Goal: Information Seeking & Learning: Learn about a topic

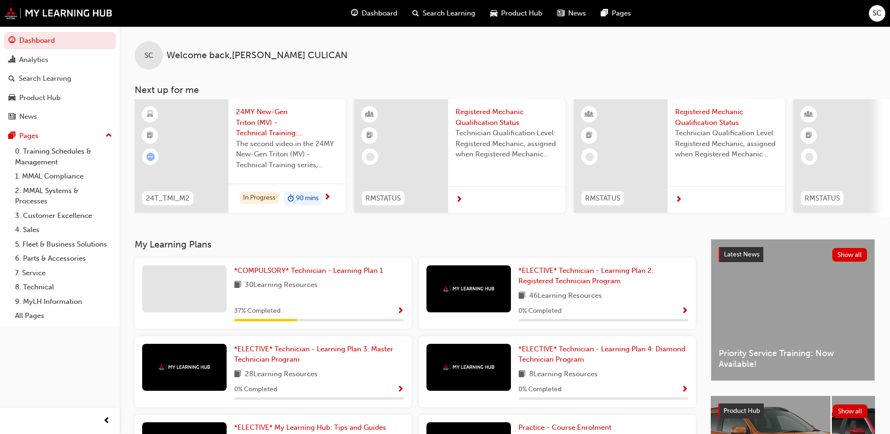
click at [267, 130] on span "24MY New-Gen Triton (MV) - Technical Training: Video 2 of 3" at bounding box center [287, 123] width 102 height 32
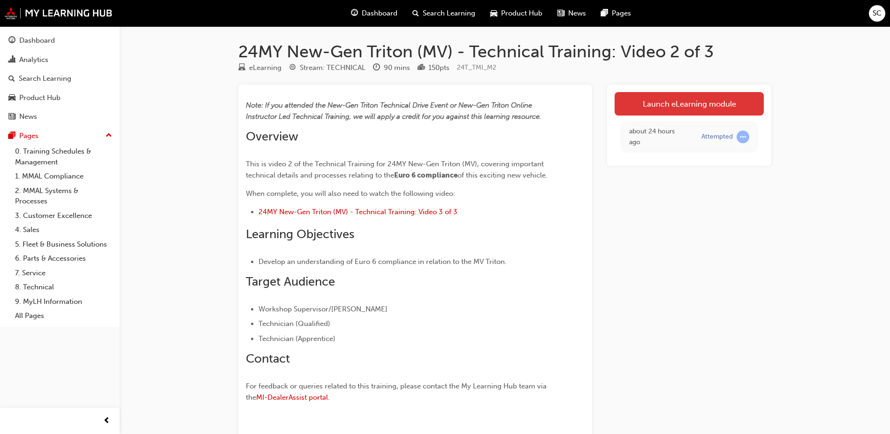
click at [699, 102] on link "Launch eLearning module" at bounding box center [689, 103] width 149 height 23
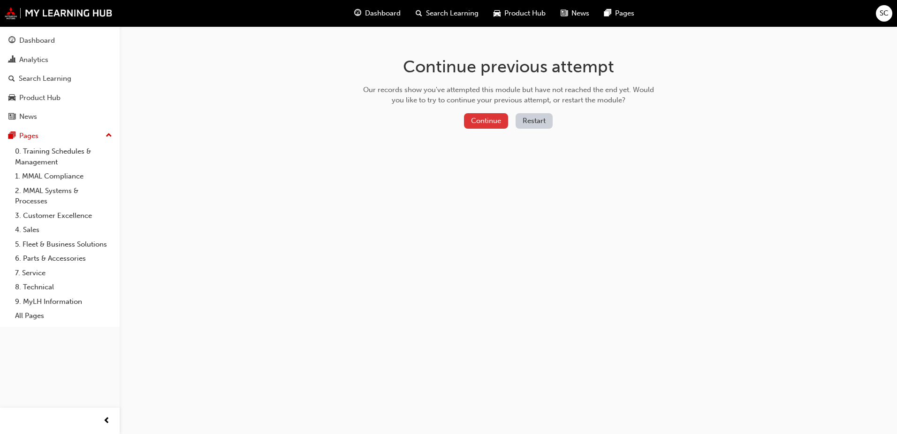
click at [474, 122] on button "Continue" at bounding box center [486, 120] width 44 height 15
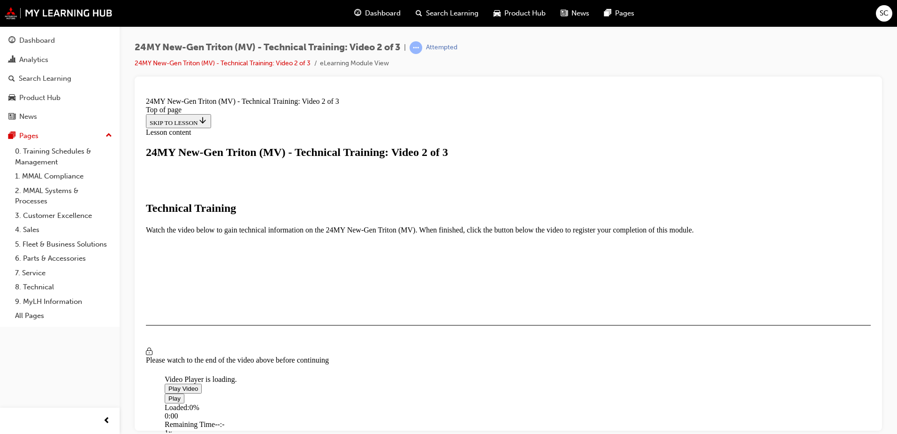
click at [168, 384] on span "Video player" at bounding box center [168, 387] width 0 height 7
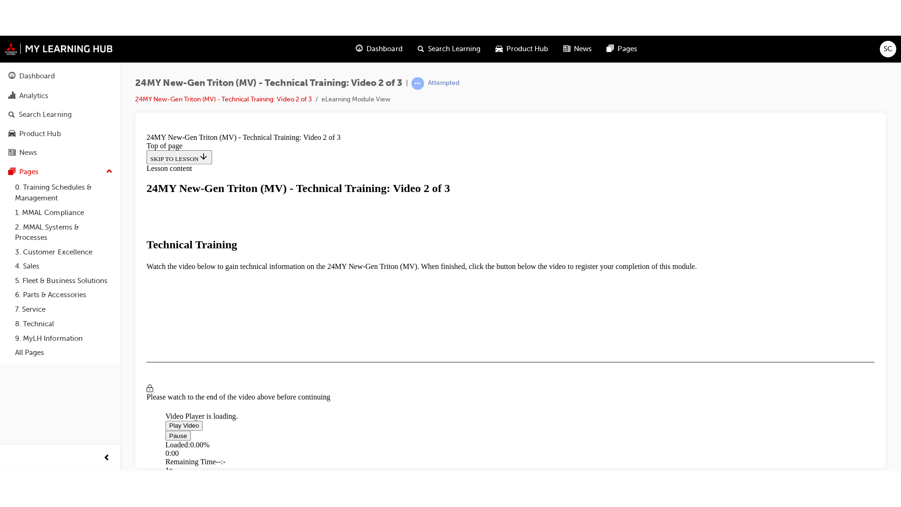
scroll to position [188, 0]
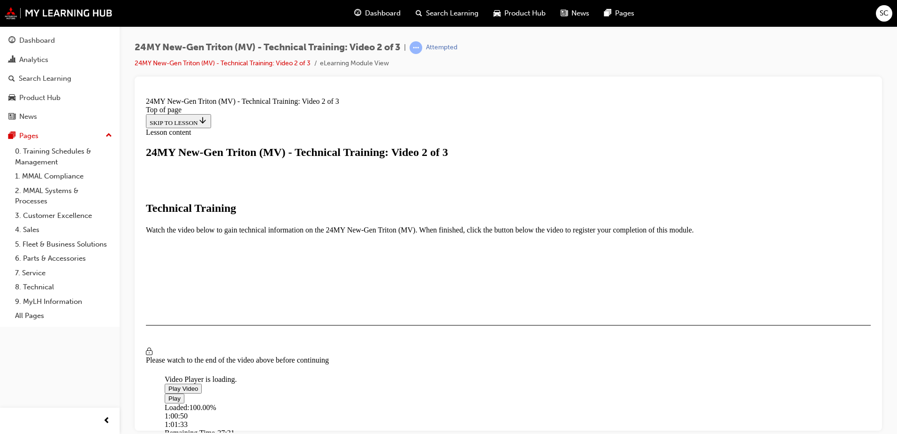
click at [516, 420] on div "1:01:33" at bounding box center [476, 424] width 623 height 8
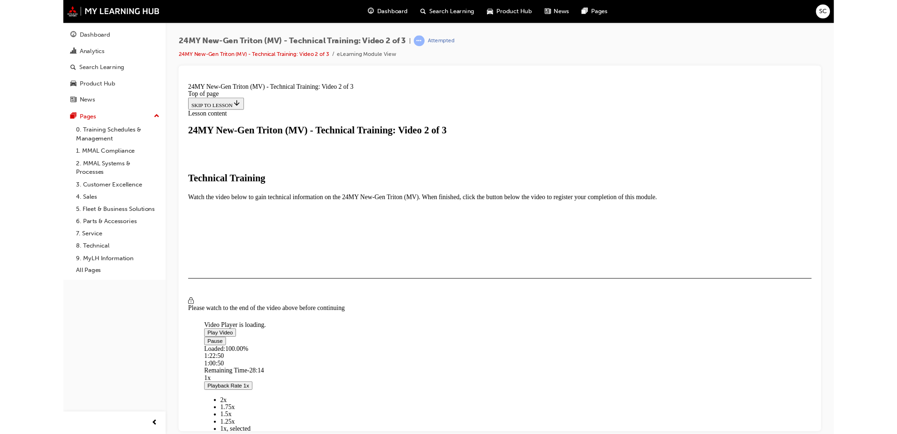
scroll to position [63, 0]
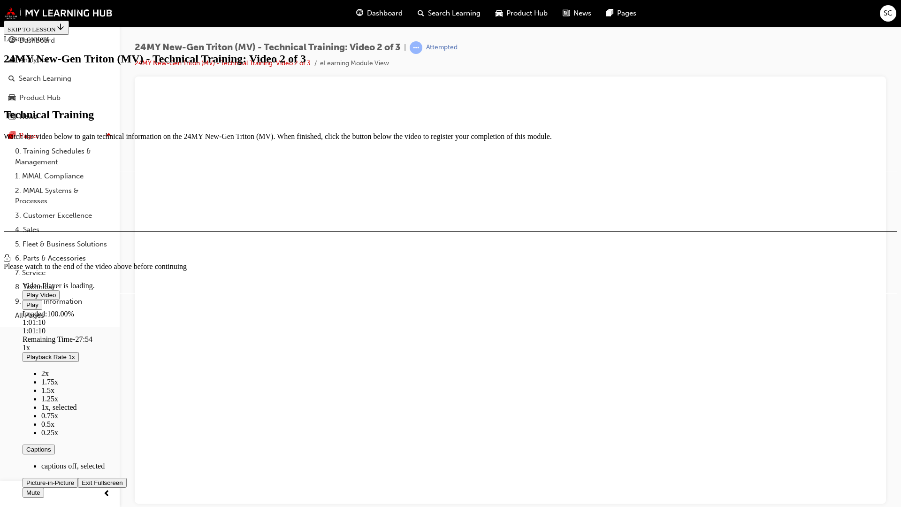
click at [535, 335] on div "Loaded : 100.00% 1:01:10 1:01:10" at bounding box center [474, 322] width 902 height 25
click at [542, 335] on div "Loaded : 100.00% 1:01:55 1:01:14" at bounding box center [474, 322] width 902 height 25
click at [539, 335] on div "1:02:01" at bounding box center [337, 331] width 628 height 8
click at [538, 335] on div "1:01:38" at bounding box center [335, 331] width 624 height 8
click at [550, 335] on div "1:03:19" at bounding box center [344, 331] width 642 height 8
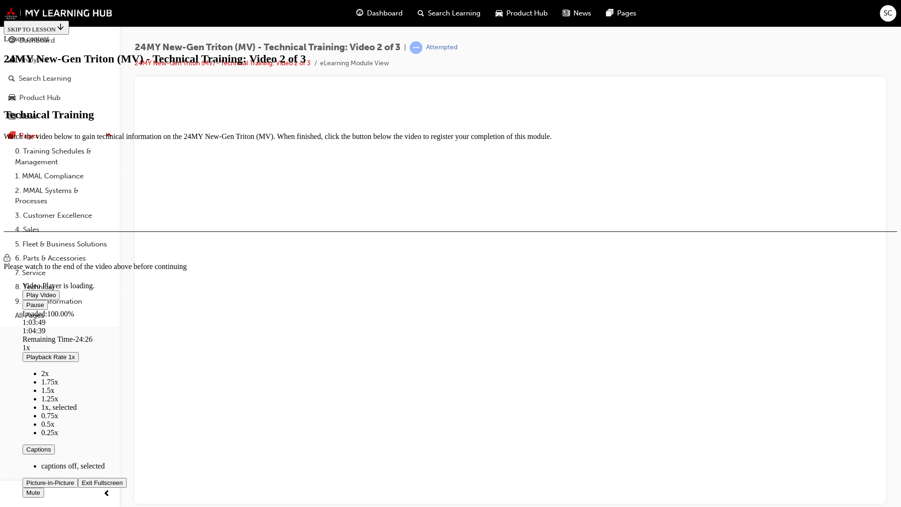
click at [556, 327] on div "1:03:49" at bounding box center [474, 322] width 902 height 8
click at [570, 335] on div "1:05:29" at bounding box center [354, 331] width 663 height 8
click at [568, 335] on div "1:05:15" at bounding box center [353, 331] width 661 height 8
click at [671, 335] on div "Loaded : 100.00% 1:17:51 1:18:20" at bounding box center [474, 322] width 902 height 25
click at [78, 433] on button "Exit Fullscreen" at bounding box center [102, 483] width 48 height 10
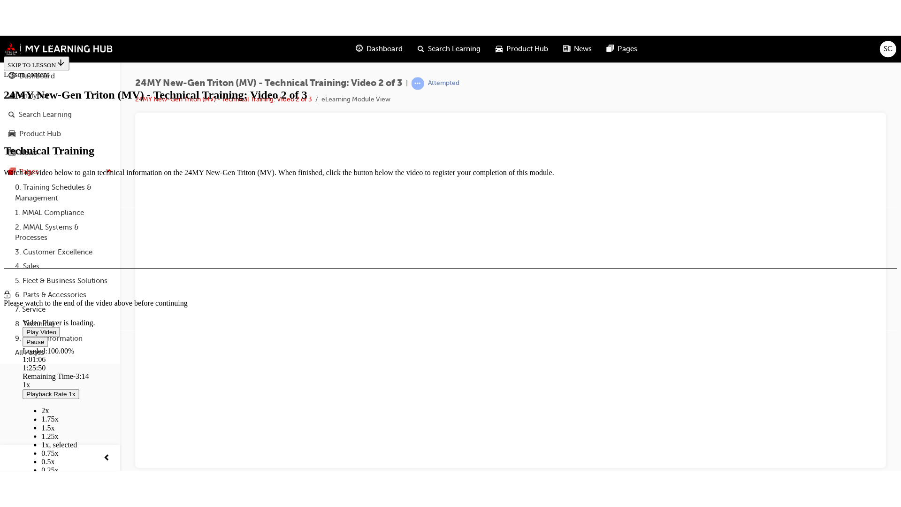
scroll to position [204, 0]
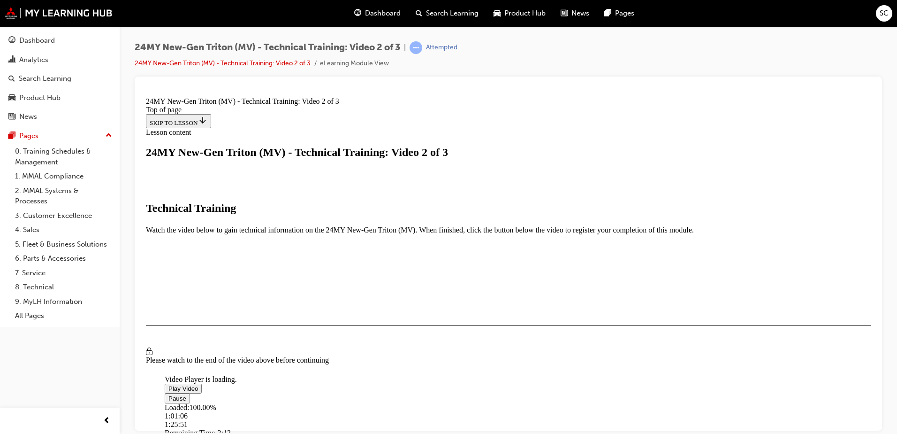
click at [241, 357] on button "I HAVE WATCHED THIS VIDEO" at bounding box center [193, 352] width 95 height 10
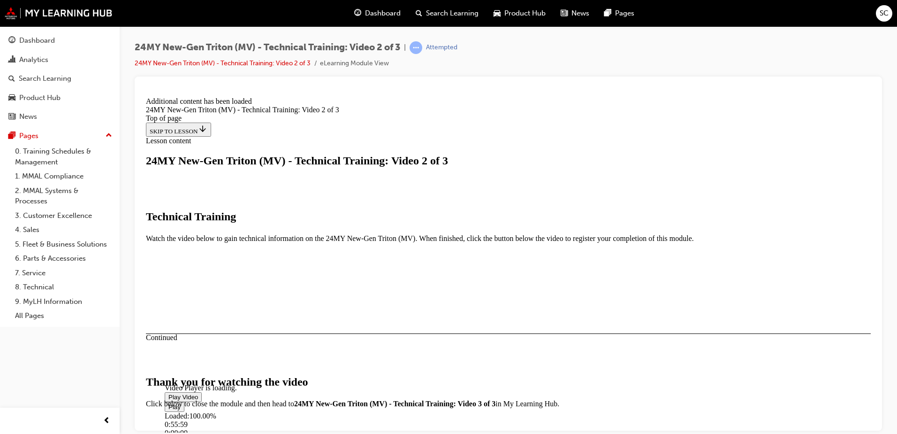
scroll to position [307, 0]
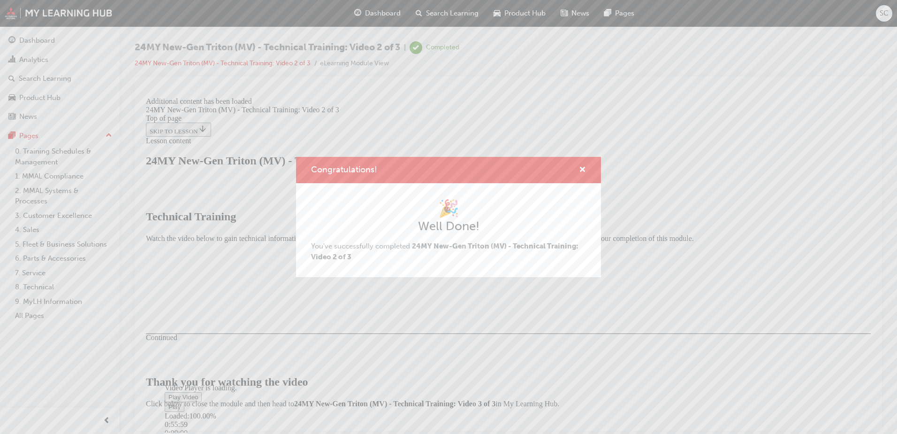
click at [506, 227] on h2 "Well Done!" at bounding box center [448, 226] width 275 height 15
click at [586, 172] on div "Congratulations!" at bounding box center [448, 170] width 305 height 27
click at [582, 167] on span "cross-icon" at bounding box center [582, 170] width 7 height 8
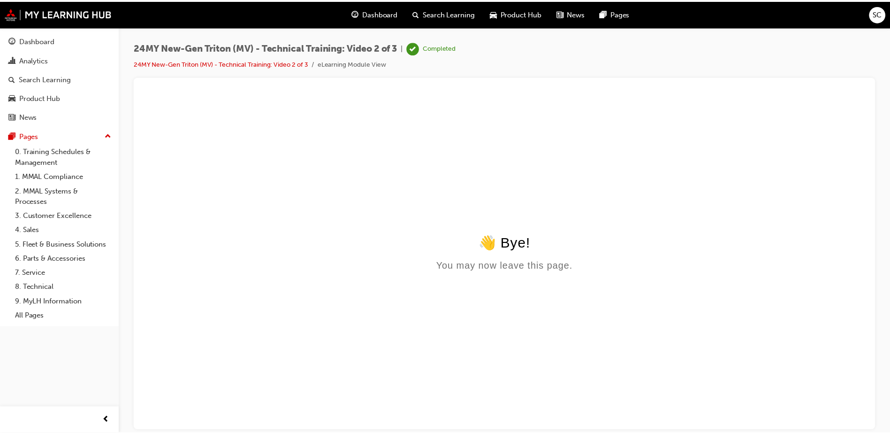
scroll to position [0, 0]
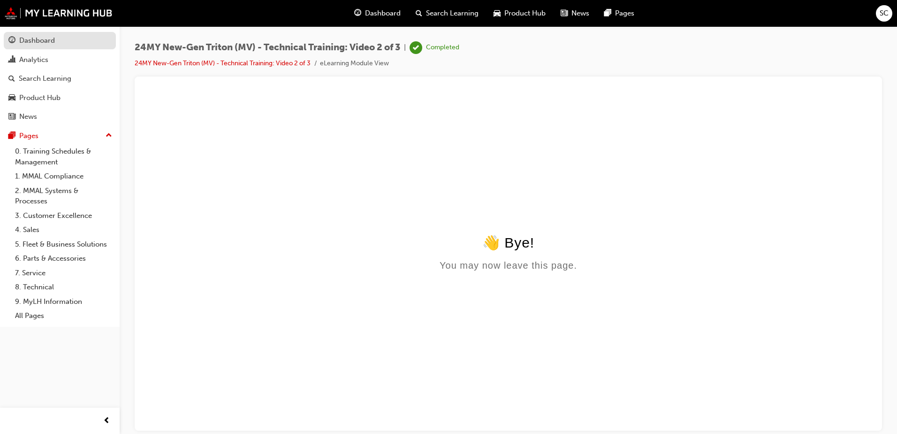
click at [54, 34] on link "Dashboard" at bounding box center [60, 40] width 112 height 17
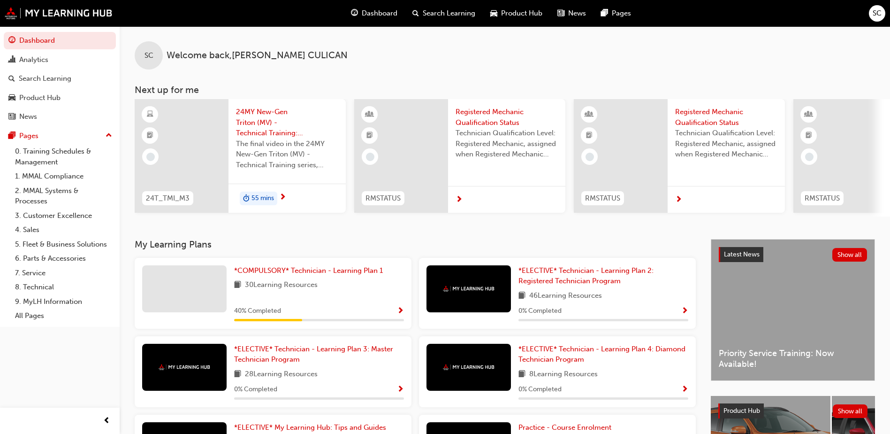
click at [316, 286] on span "30 Learning Resources" at bounding box center [281, 285] width 73 height 12
click at [291, 269] on link "*COMPULSORY* Technician - Learning Plan 1" at bounding box center [310, 270] width 153 height 11
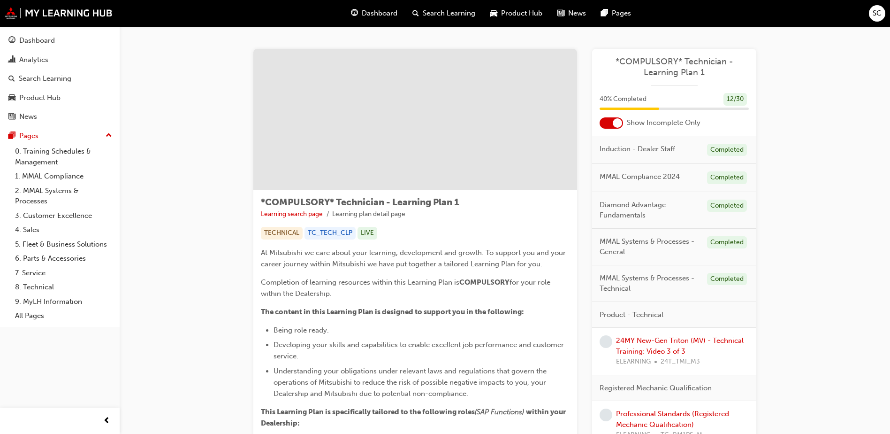
click at [382, 18] on span "Dashboard" at bounding box center [380, 13] width 36 height 11
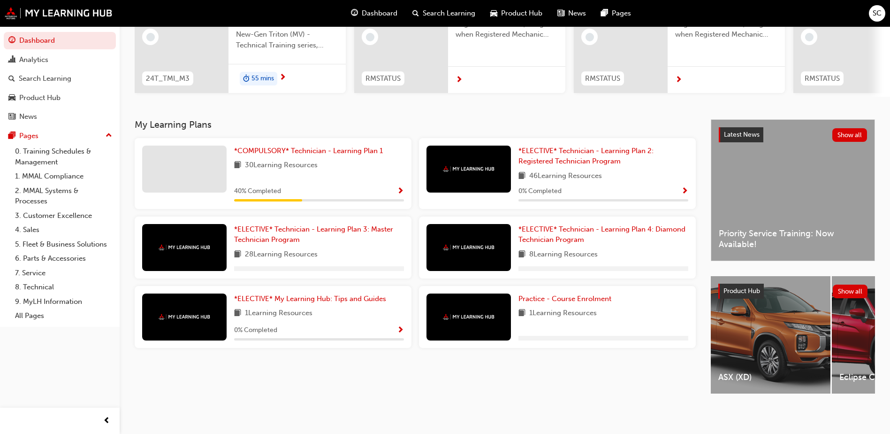
scroll to position [127, 0]
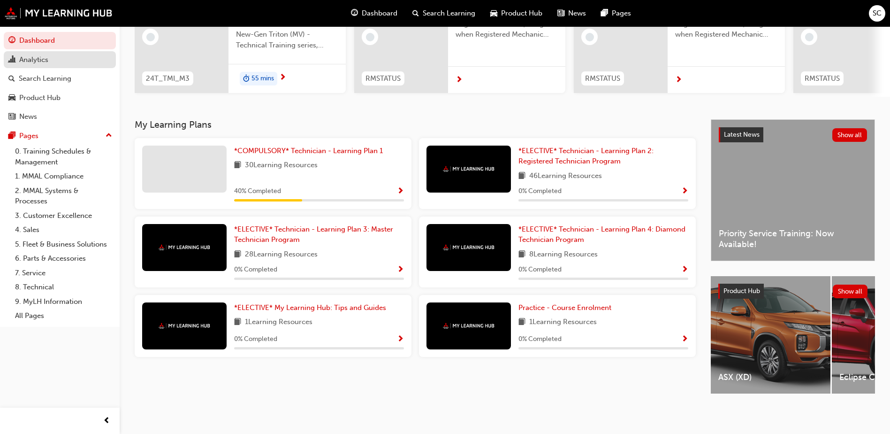
click at [29, 59] on div "Analytics" at bounding box center [33, 59] width 29 height 11
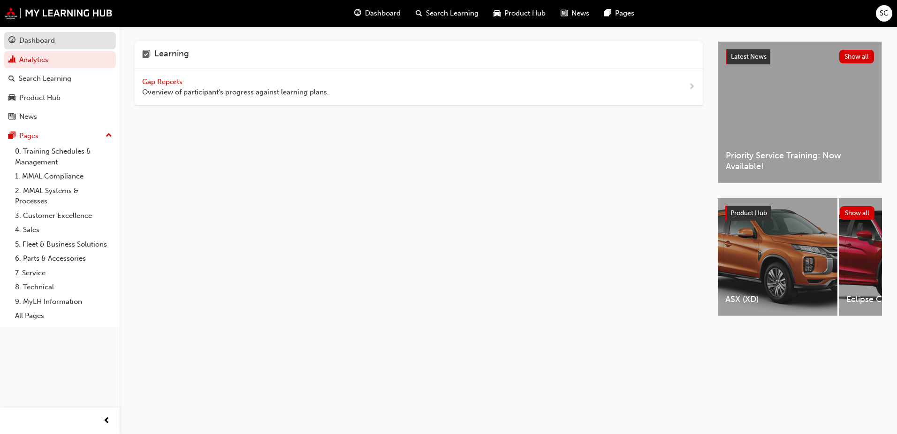
click at [38, 47] on link "Dashboard" at bounding box center [60, 40] width 112 height 17
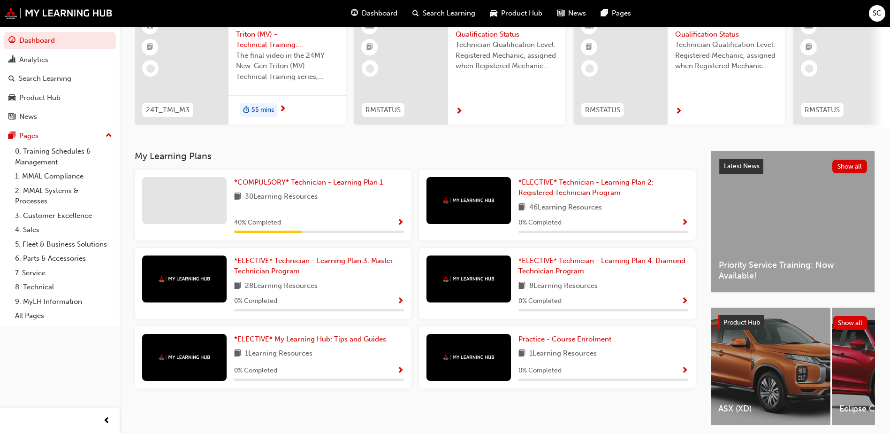
scroll to position [127, 0]
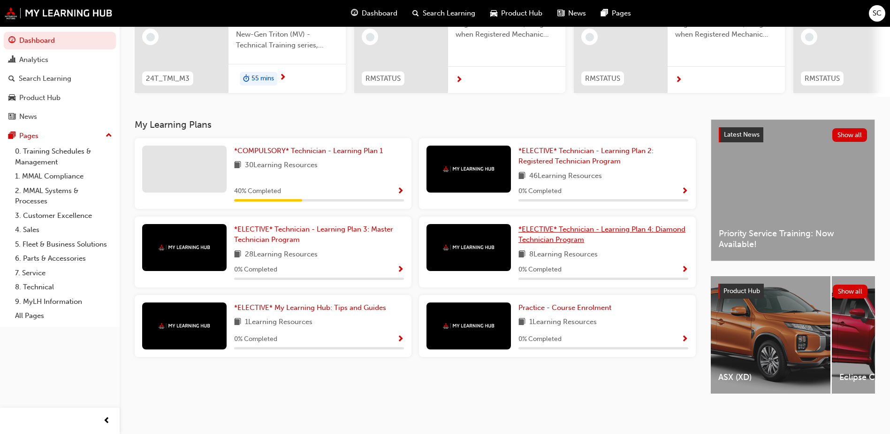
click at [559, 233] on span "*ELECTIVE* Technician - Learning Plan 4: Diamond Technician Program" at bounding box center [602, 234] width 167 height 19
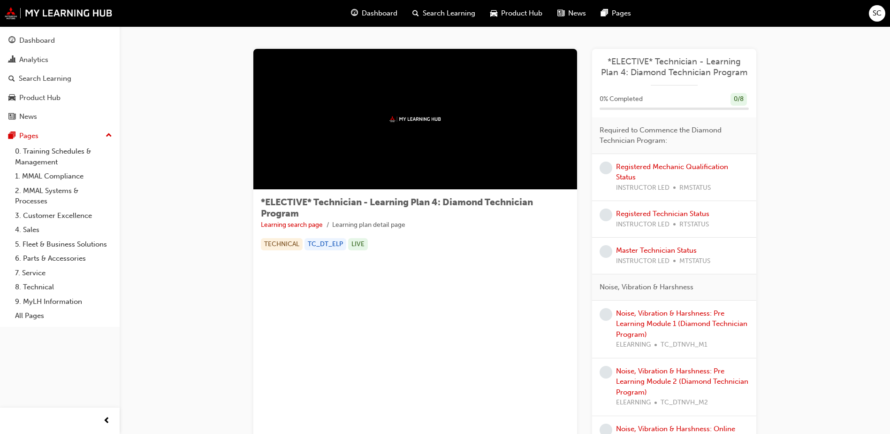
click at [367, 17] on span "Dashboard" at bounding box center [380, 13] width 36 height 11
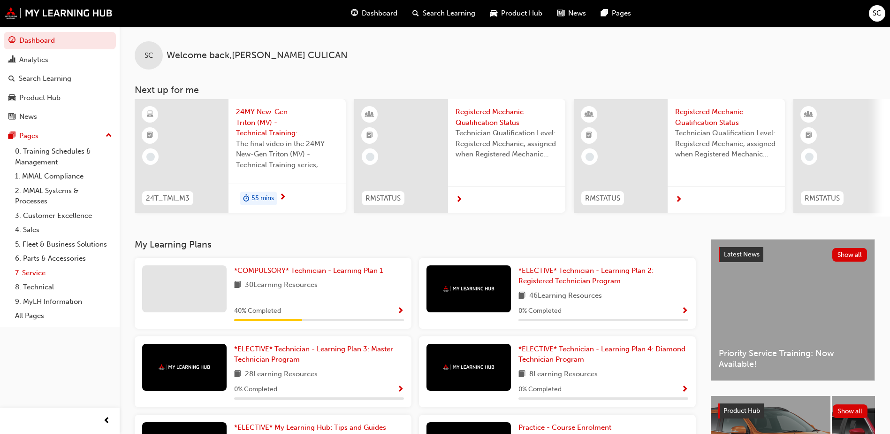
click at [37, 275] on link "7. Service" at bounding box center [63, 273] width 105 height 15
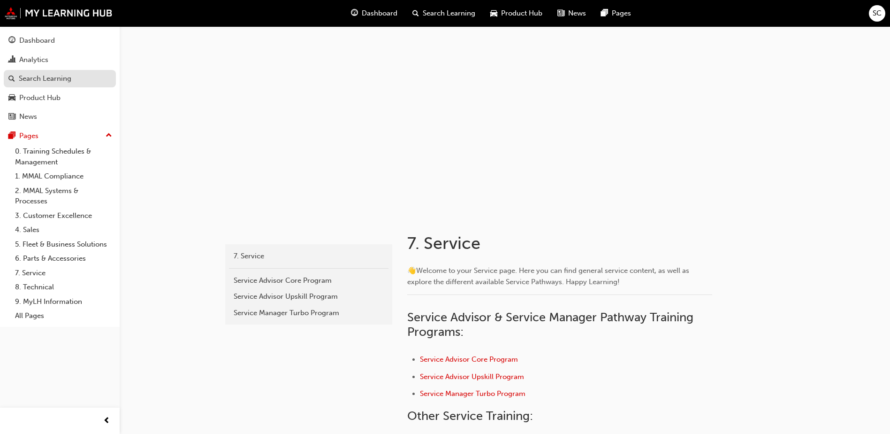
click at [43, 78] on div "Search Learning" at bounding box center [45, 78] width 53 height 11
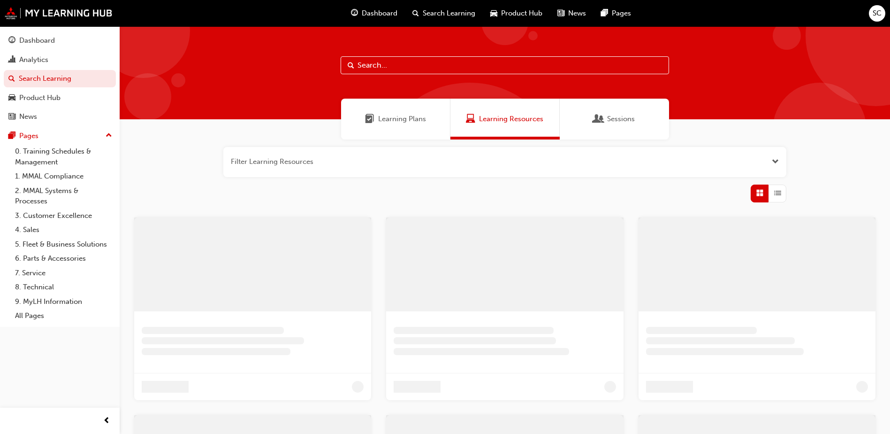
click at [406, 68] on input "text" at bounding box center [505, 65] width 329 height 18
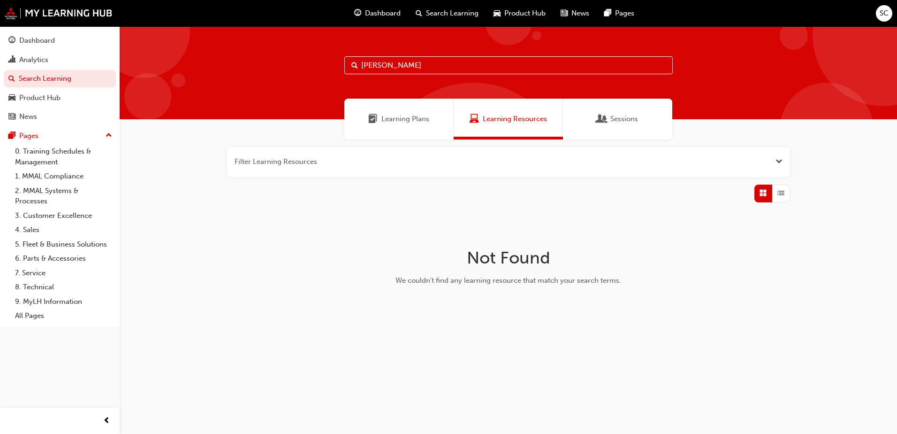
click at [402, 122] on span "Learning Plans" at bounding box center [406, 119] width 48 height 11
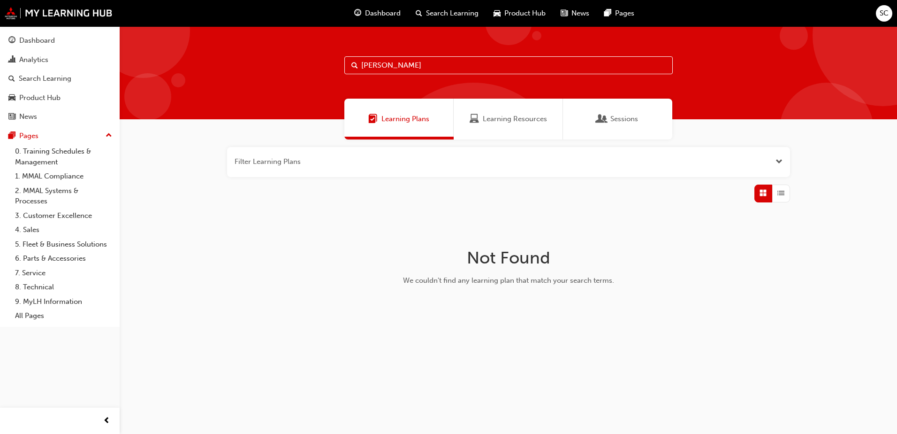
click at [406, 60] on input "[PERSON_NAME]" at bounding box center [509, 65] width 329 height 18
type input "for"
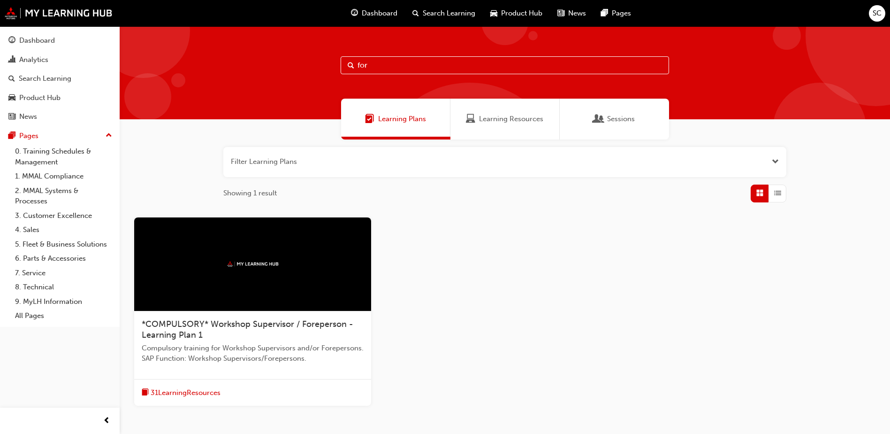
click at [249, 322] on span "*COMPULSORY* Workshop Supervisor / Foreperson - Learning Plan 1" at bounding box center [248, 330] width 212 height 22
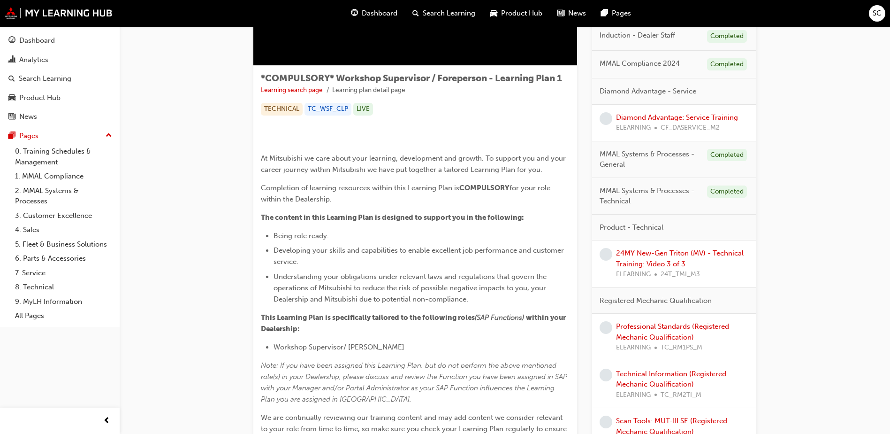
scroll to position [141, 0]
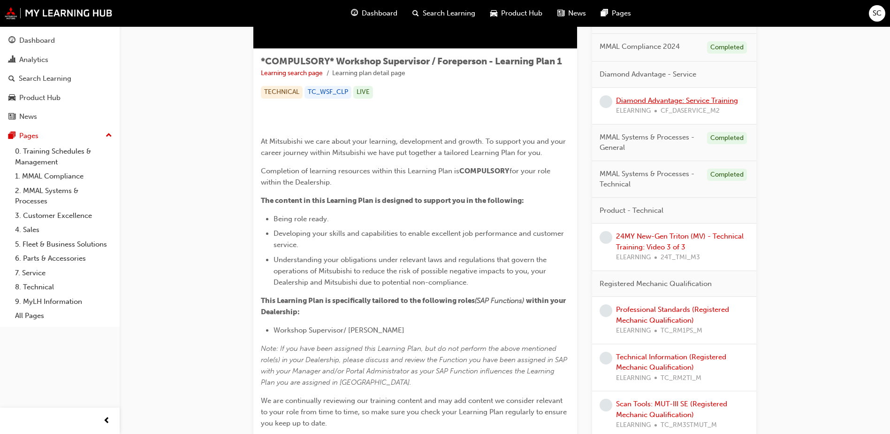
click at [631, 103] on link "Diamond Advantage: Service Training" at bounding box center [677, 100] width 122 height 8
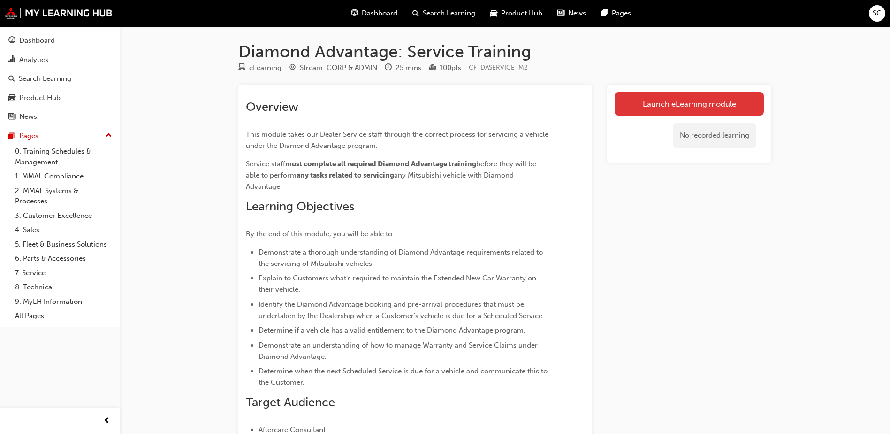
click at [668, 102] on link "Launch eLearning module" at bounding box center [689, 103] width 149 height 23
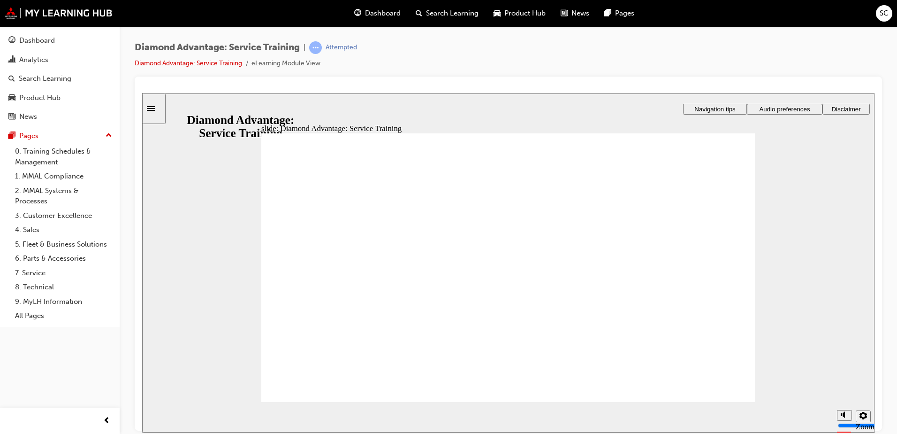
click at [804, 110] on span "Audio preferences" at bounding box center [784, 108] width 51 height 7
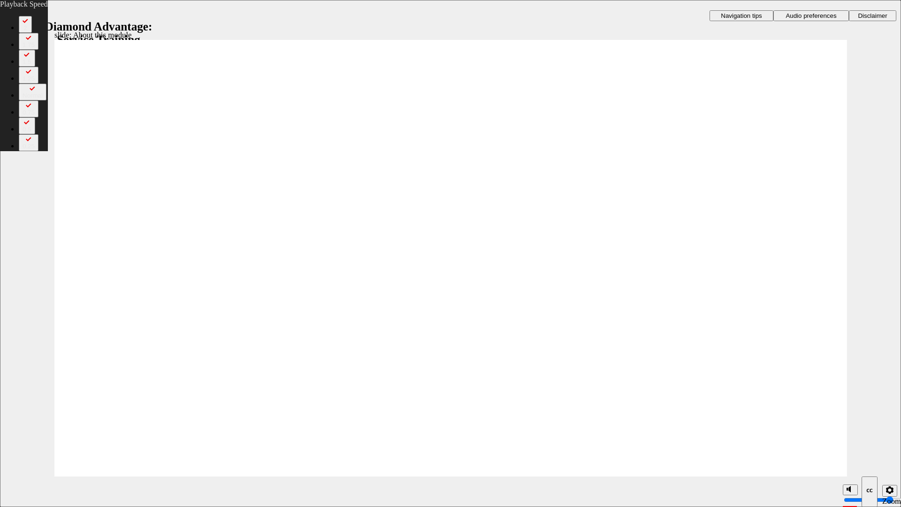
type input "27"
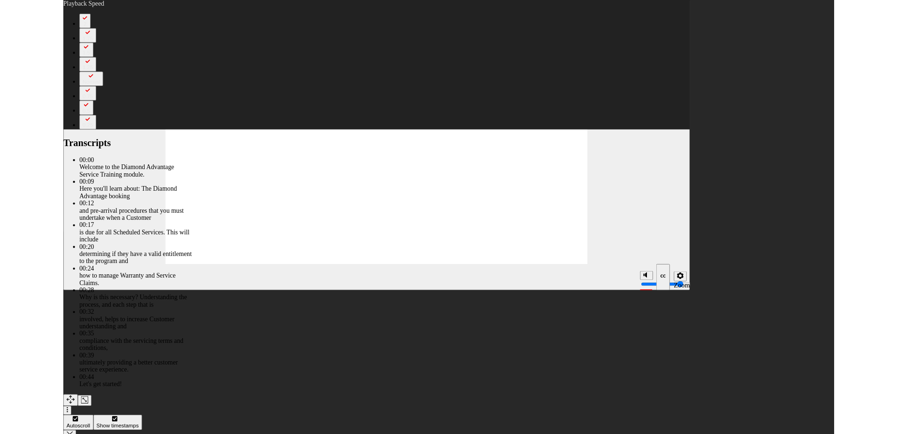
type input "47"
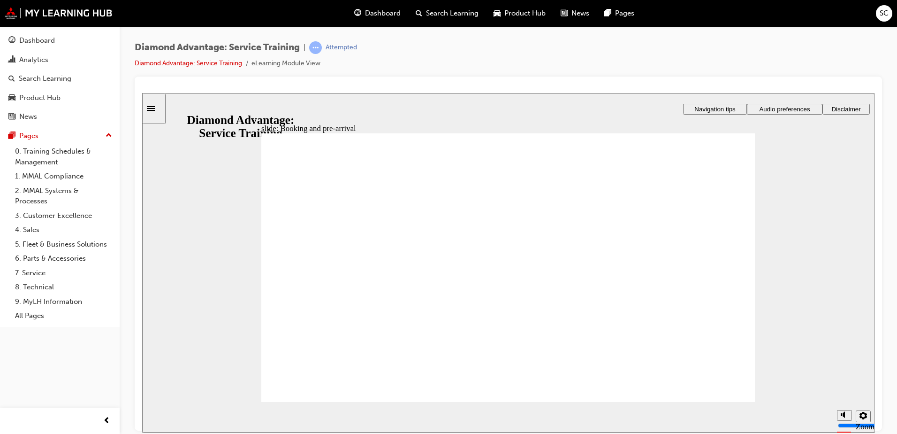
drag, startPoint x: 726, startPoint y: 194, endPoint x: 721, endPoint y: 203, distance: 9.4
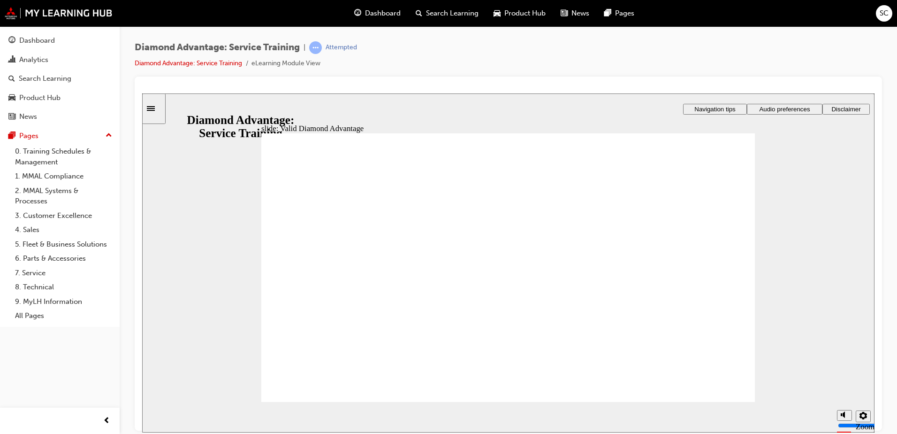
drag, startPoint x: 720, startPoint y: 388, endPoint x: 723, endPoint y: 384, distance: 4.8
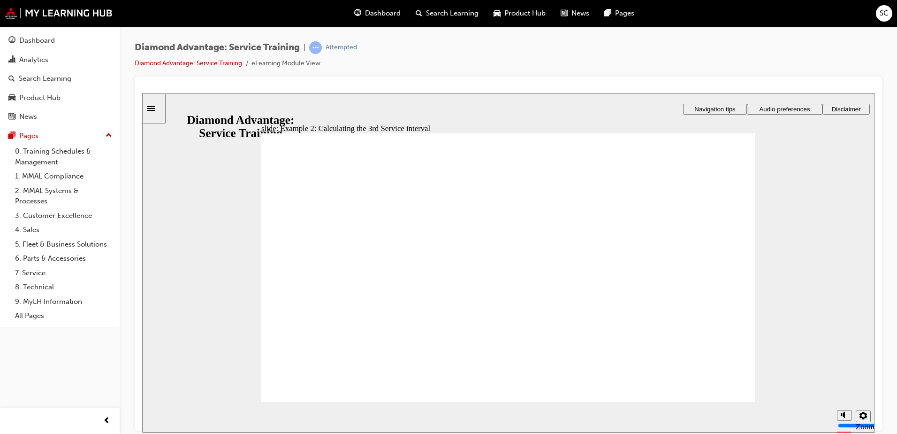
drag, startPoint x: 734, startPoint y: 231, endPoint x: 731, endPoint y: 243, distance: 12.1
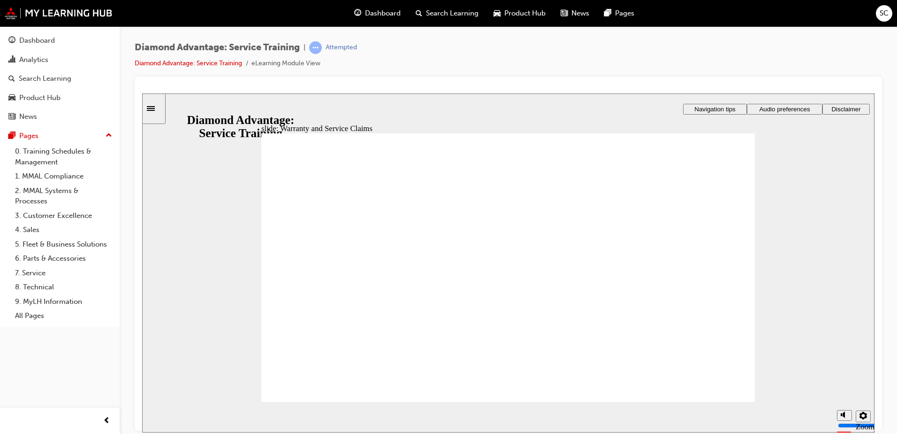
drag, startPoint x: 718, startPoint y: 386, endPoint x: 712, endPoint y: 385, distance: 5.8
checkbox input "true"
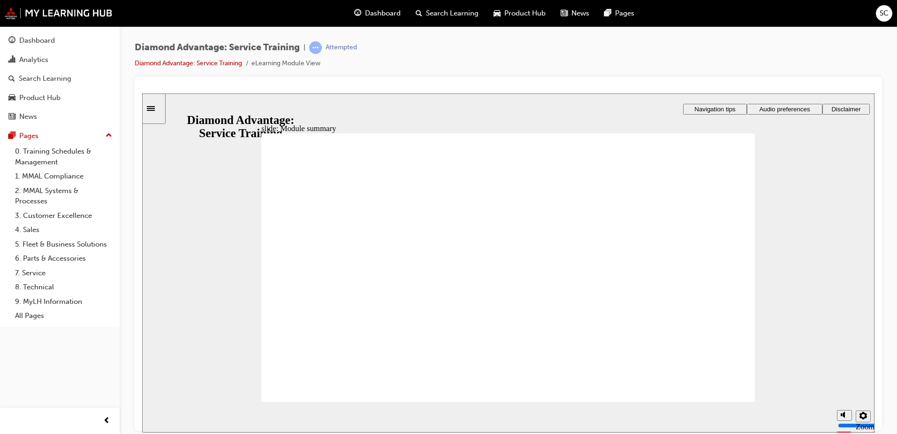
checkbox input "true"
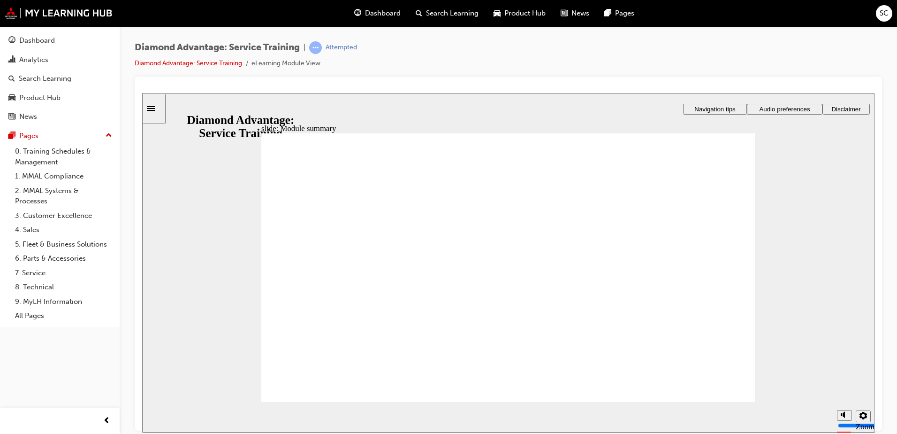
checkbox input "true"
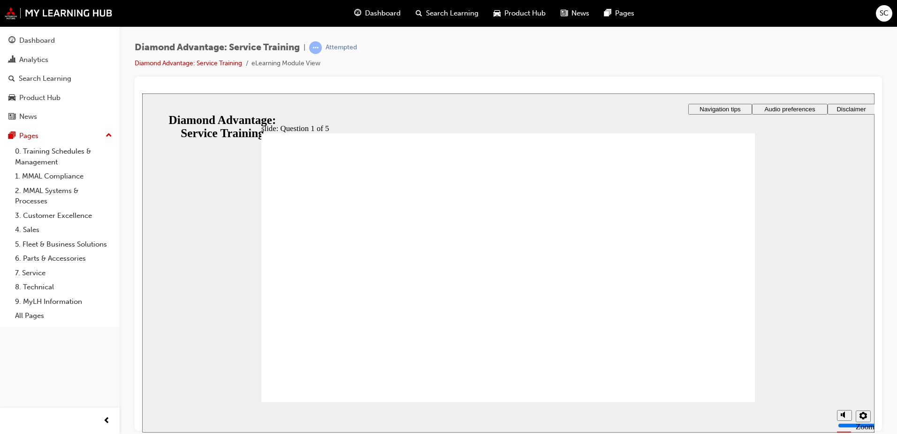
checkbox input "true"
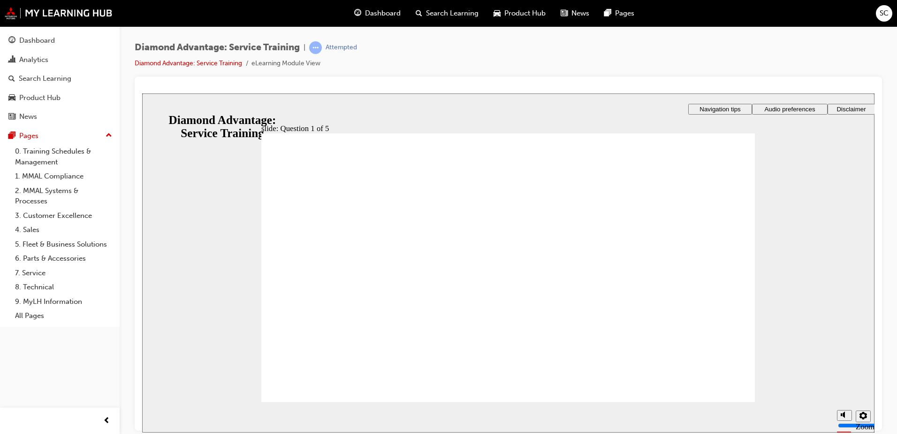
checkbox input "true"
drag, startPoint x: 735, startPoint y: 389, endPoint x: 720, endPoint y: 387, distance: 14.7
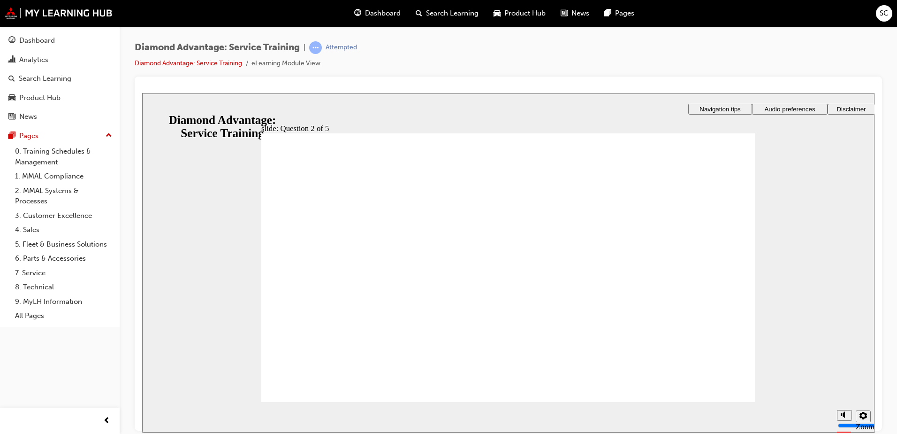
checkbox input "true"
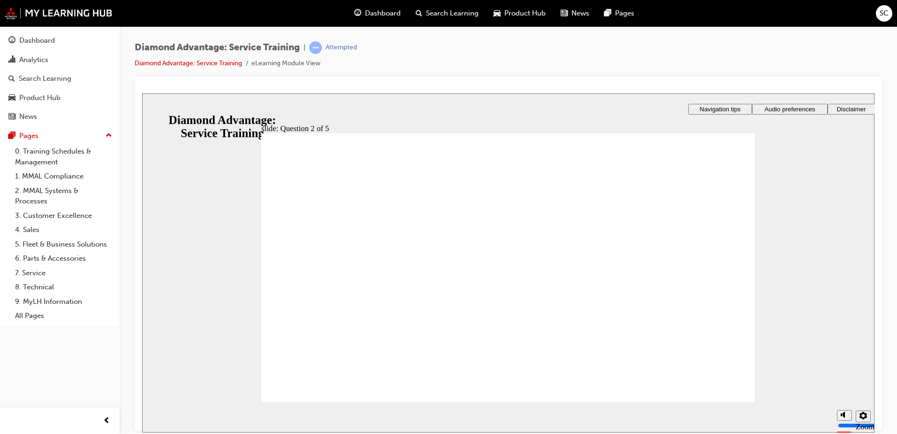
checkbox input "true"
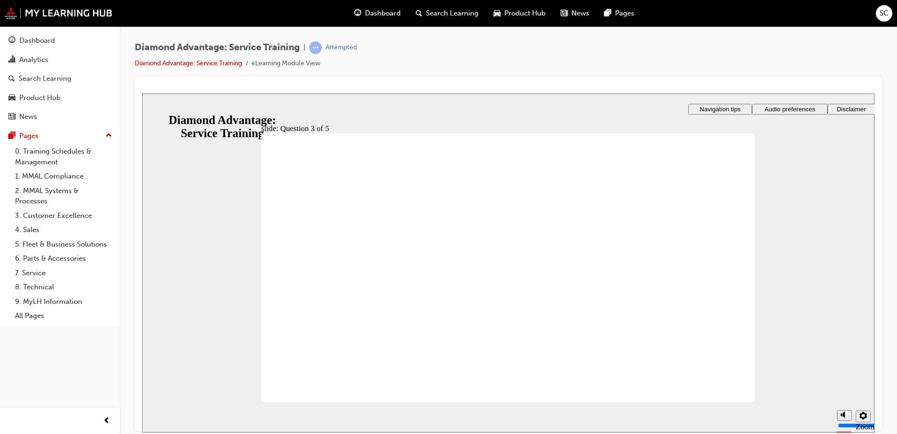
checkbox input "true"
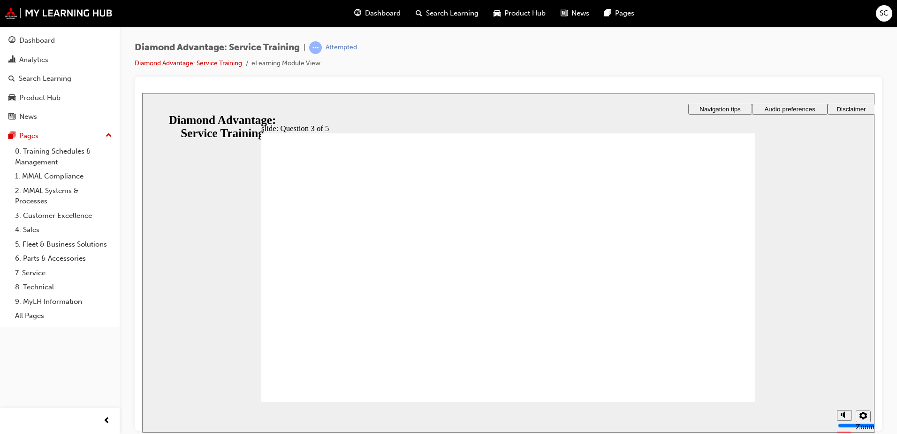
checkbox input "true"
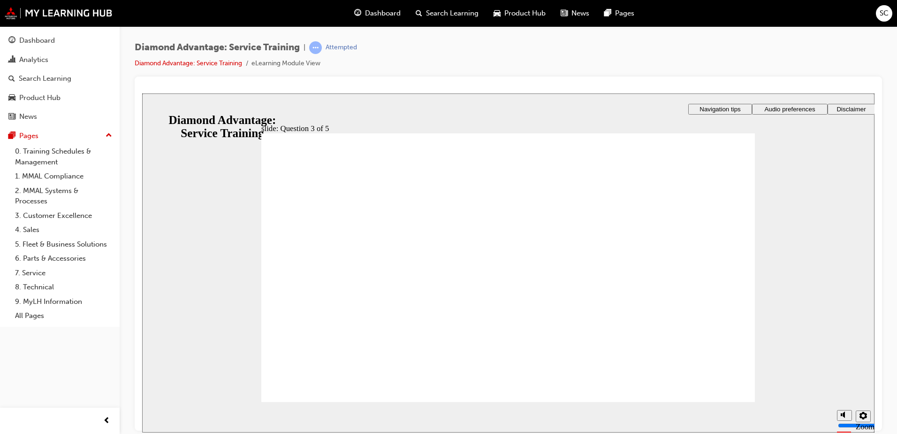
radio input "true"
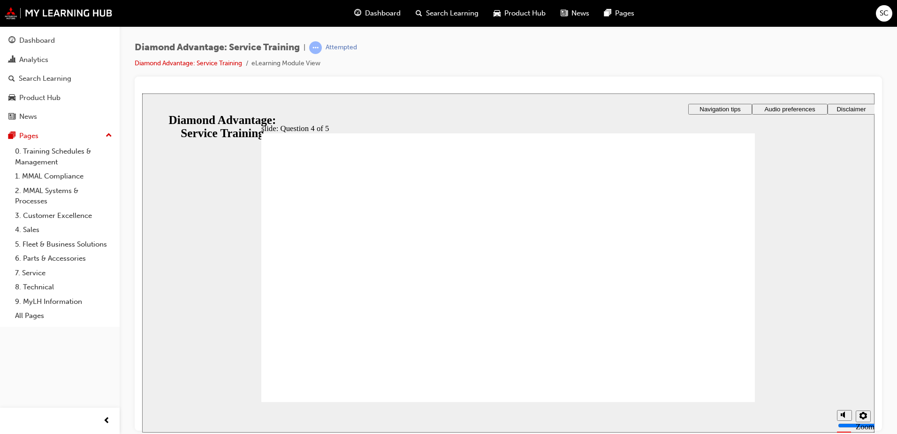
radio input "true"
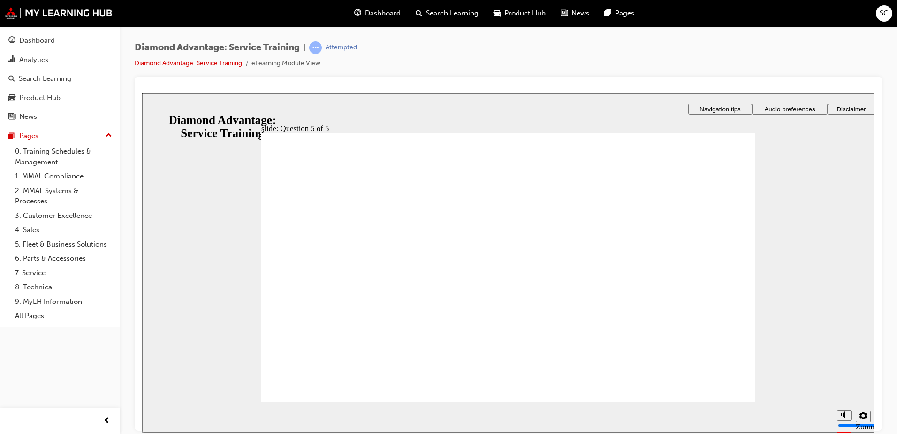
checkbox input "true"
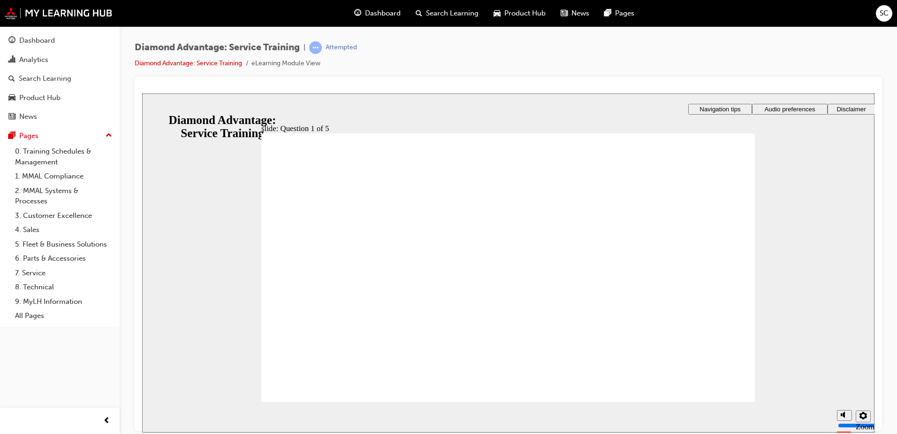
checkbox input "true"
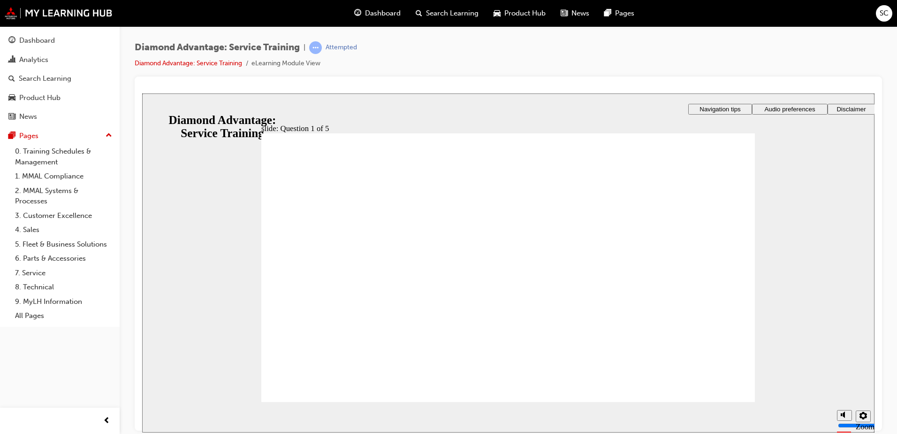
checkbox input "true"
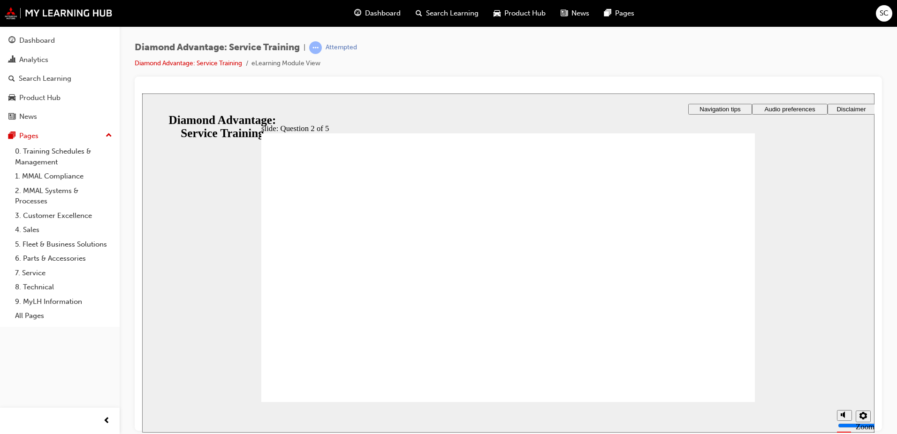
checkbox input "true"
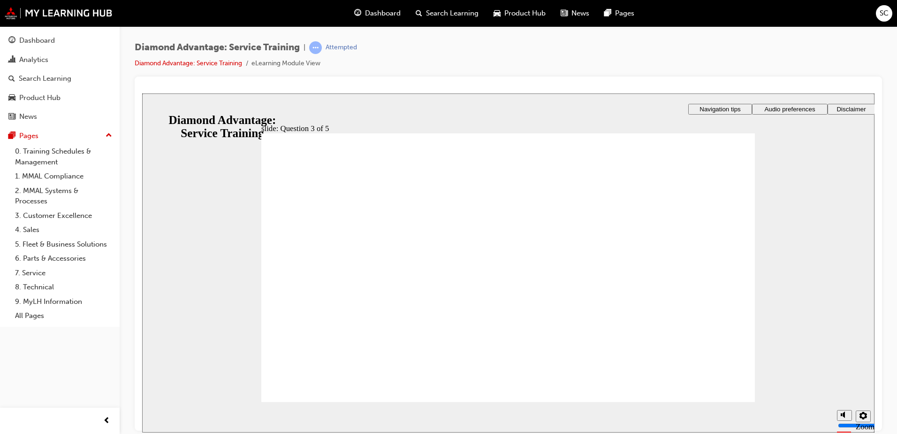
checkbox input "true"
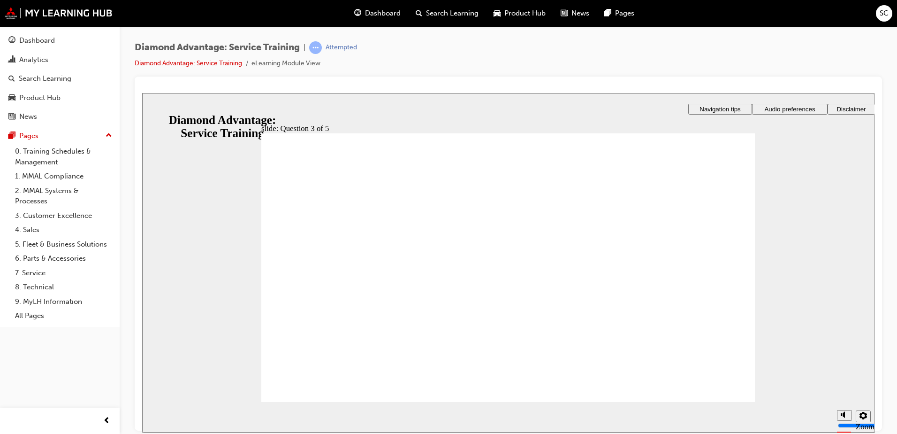
radio input "true"
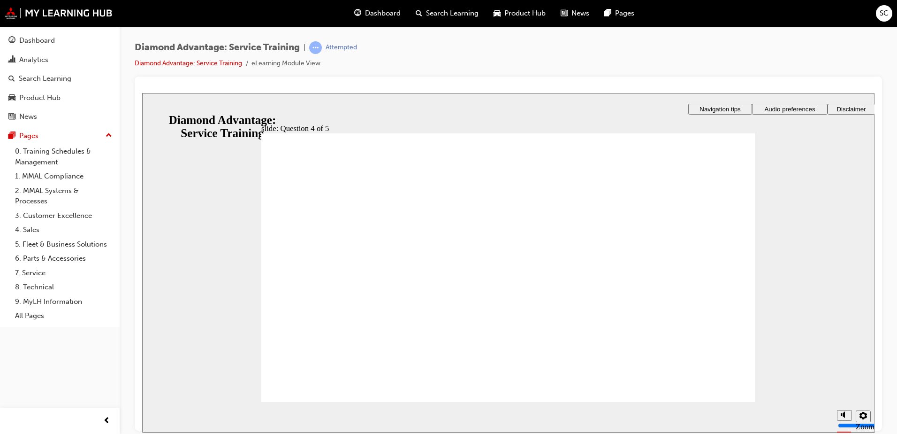
drag, startPoint x: 285, startPoint y: 259, endPoint x: 290, endPoint y: 265, distance: 7.3
radio input "true"
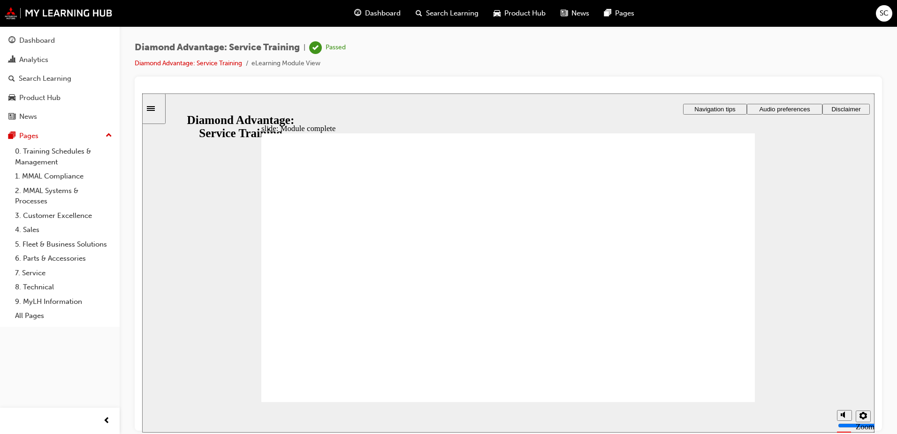
click at [105, 132] on div "Pages" at bounding box center [59, 136] width 103 height 12
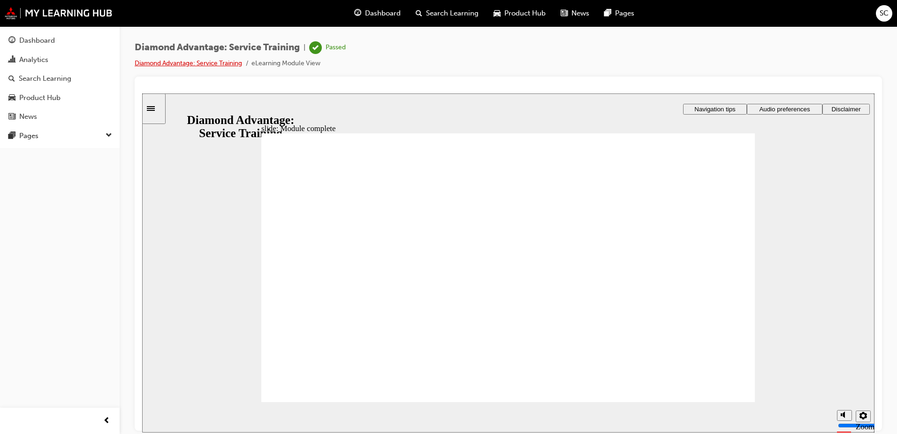
click at [173, 60] on link "Diamond Advantage: Service Training" at bounding box center [188, 63] width 107 height 8
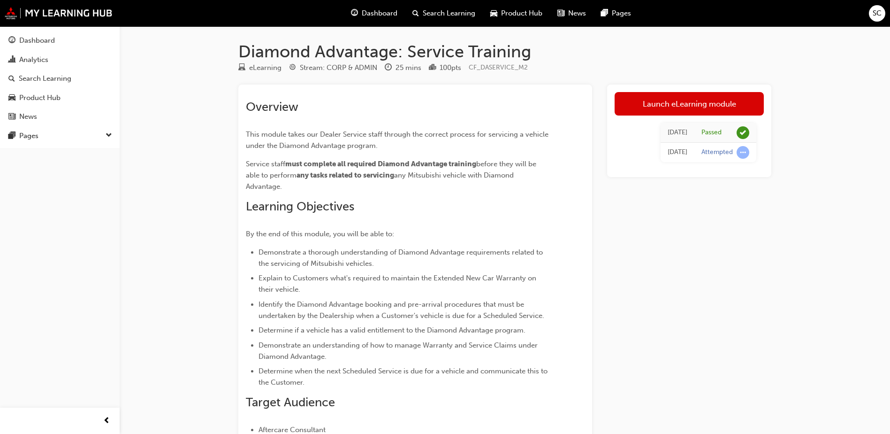
click at [384, 16] on span "Dashboard" at bounding box center [380, 13] width 36 height 11
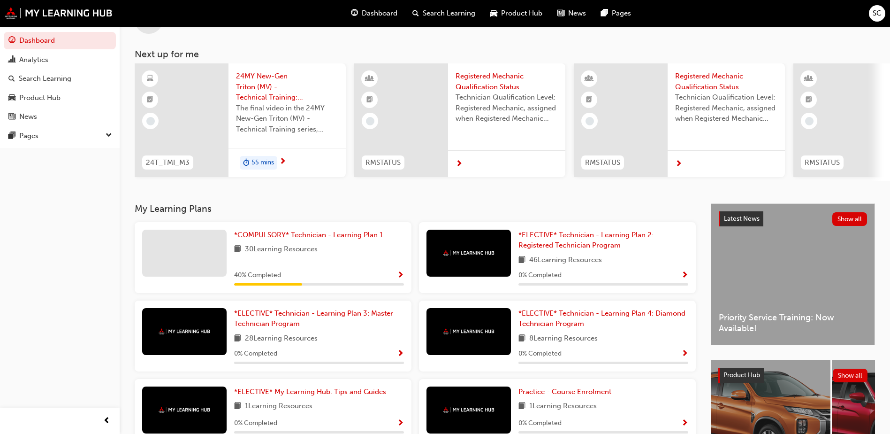
scroll to position [127, 0]
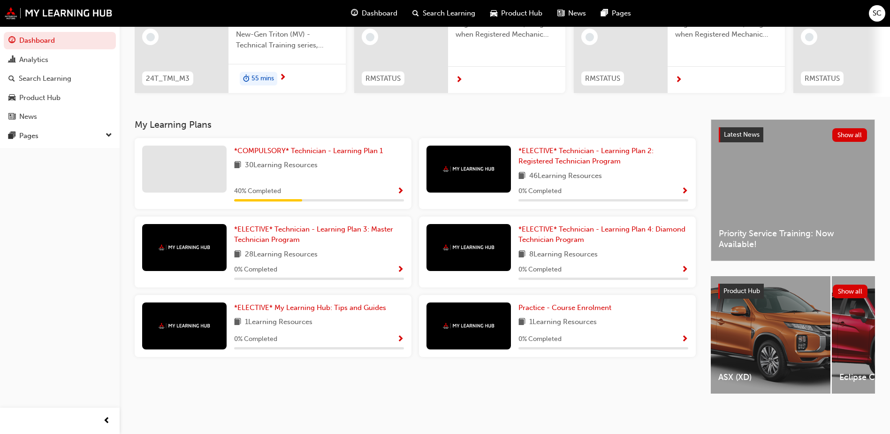
click at [404, 187] on span "Show Progress" at bounding box center [400, 191] width 7 height 8
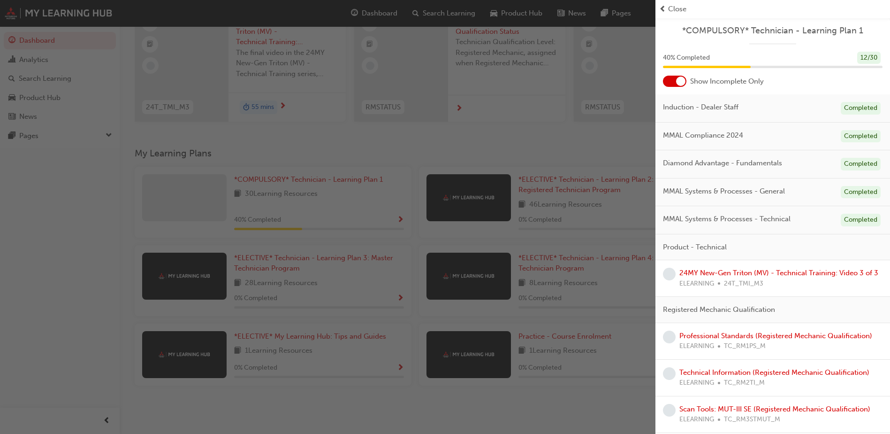
scroll to position [0, 0]
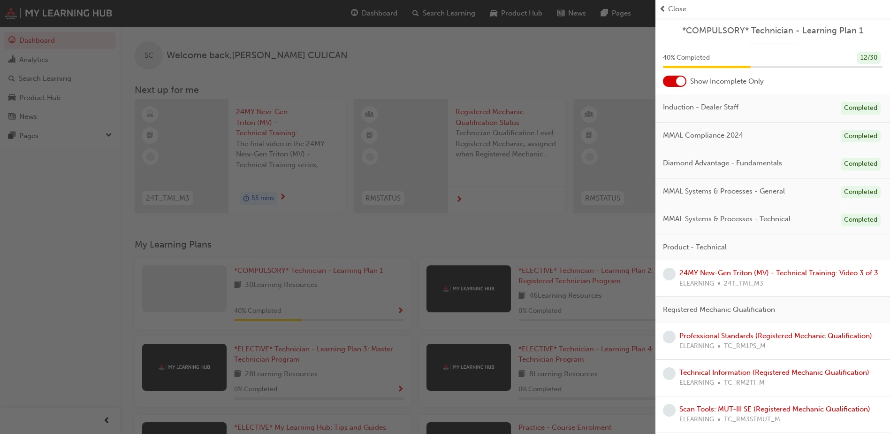
click at [668, 9] on div "Close" at bounding box center [772, 9] width 227 height 11
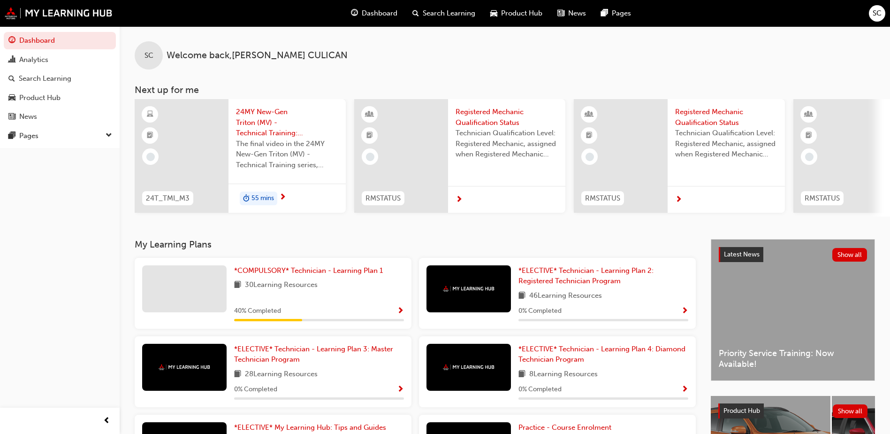
click at [436, 16] on span "Search Learning" at bounding box center [449, 13] width 53 height 11
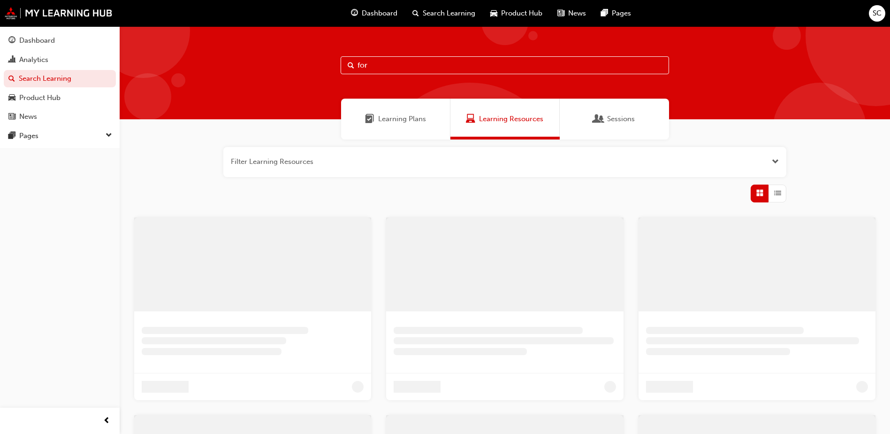
click at [402, 127] on div "Learning Plans" at bounding box center [395, 119] width 109 height 41
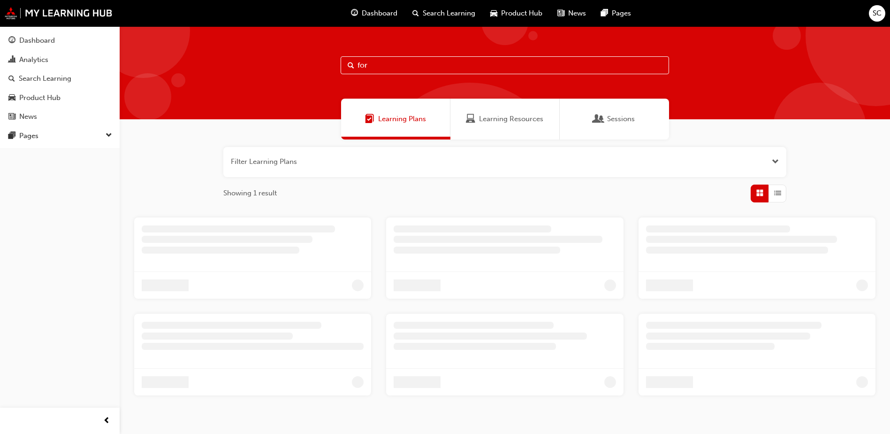
click at [413, 68] on input "for" at bounding box center [505, 65] width 329 height 18
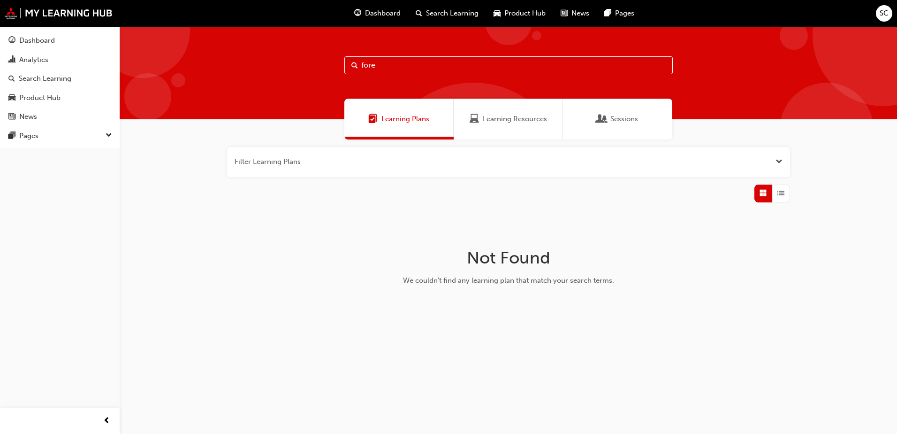
type input "fore"
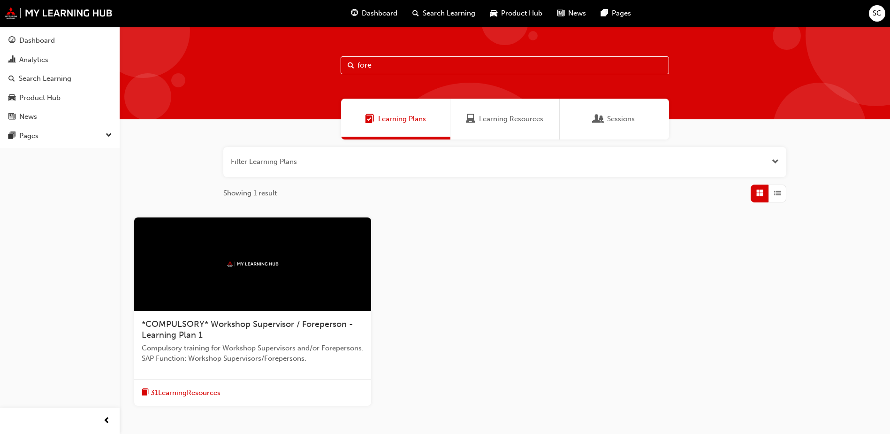
click at [296, 350] on span "Compulsory training for Workshop Supervisors and/or Forepersons. SAP Function: …" at bounding box center [253, 353] width 222 height 21
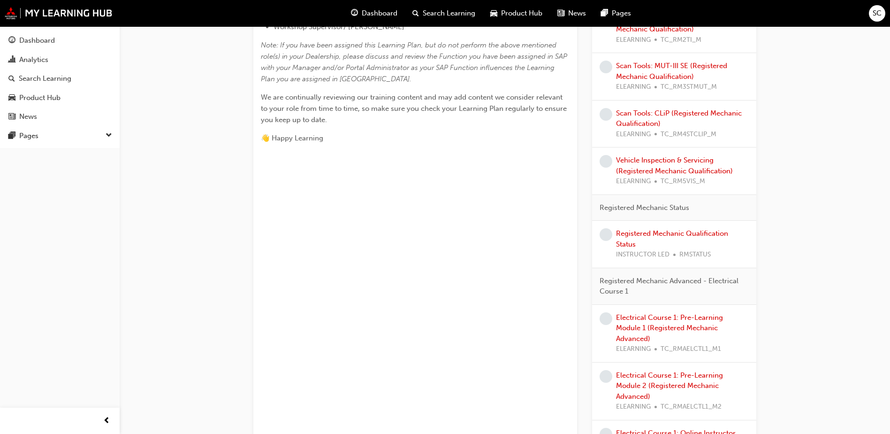
scroll to position [422, 0]
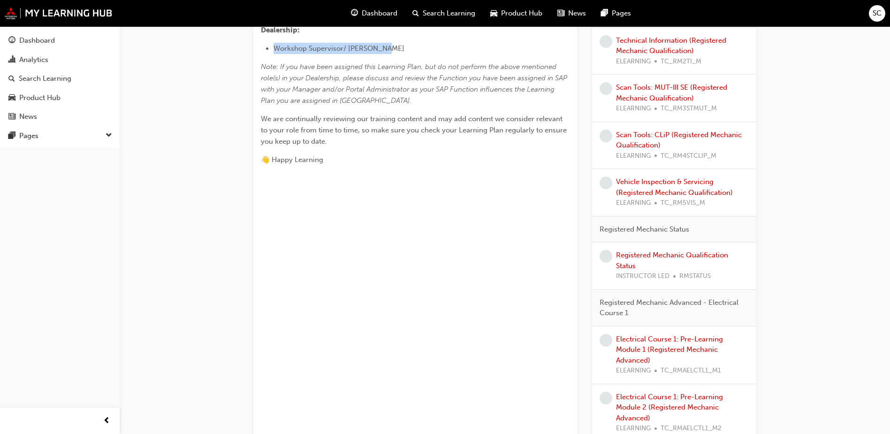
drag, startPoint x: 272, startPoint y: 214, endPoint x: 388, endPoint y: 210, distance: 116.0
click at [388, 54] on ul "Workshop Supervisor/ [PERSON_NAME]" at bounding box center [415, 48] width 309 height 11
click at [389, 54] on li "Workshop Supervisor/ [PERSON_NAME]" at bounding box center [422, 48] width 296 height 11
drag, startPoint x: 380, startPoint y: 214, endPoint x: 272, endPoint y: 214, distance: 108.0
click at [272, 54] on ul "Workshop Supervisor/ [PERSON_NAME]" at bounding box center [415, 48] width 309 height 11
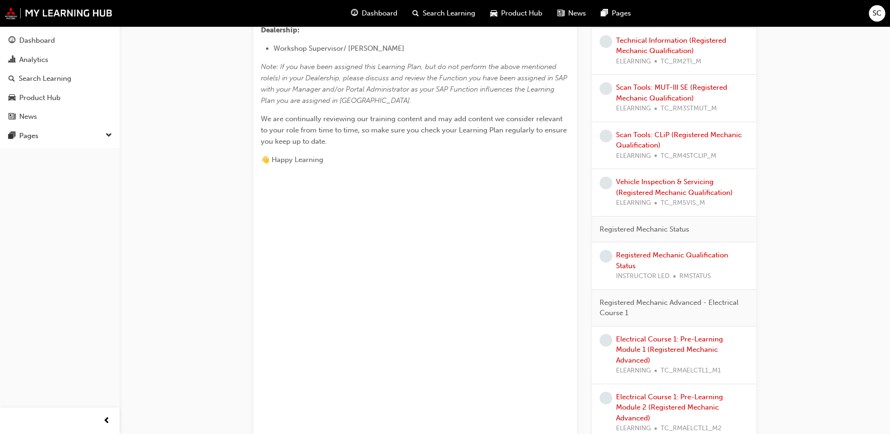
drag, startPoint x: 272, startPoint y: 214, endPoint x: 202, endPoint y: 233, distance: 72.5
click at [202, 233] on div "*COMPULSORY* Workshop Supervisor / Foreperson - Learning Plan 1 Learning search…" at bounding box center [505, 349] width 771 height 1491
drag, startPoint x: 271, startPoint y: 211, endPoint x: 384, endPoint y: 215, distance: 113.2
click at [384, 54] on ul "Workshop Supervisor/ [PERSON_NAME]" at bounding box center [415, 48] width 309 height 11
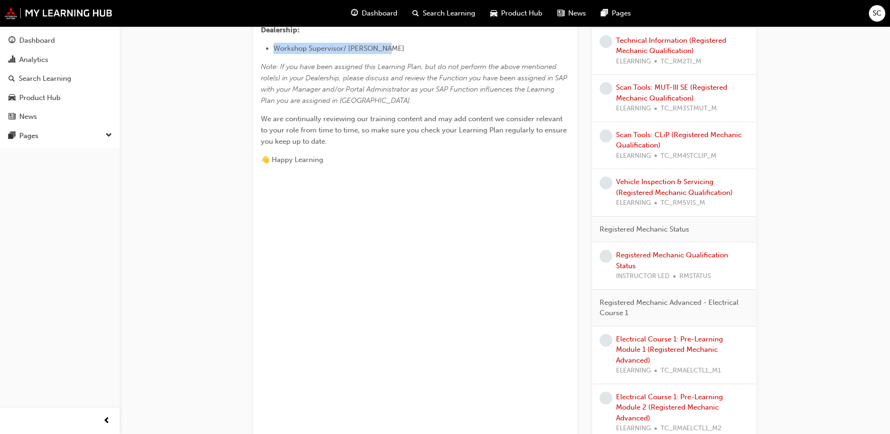
drag, startPoint x: 275, startPoint y: 213, endPoint x: 384, endPoint y: 210, distance: 109.9
click at [384, 53] on span "Workshop Supervisor/ [PERSON_NAME]" at bounding box center [339, 48] width 131 height 8
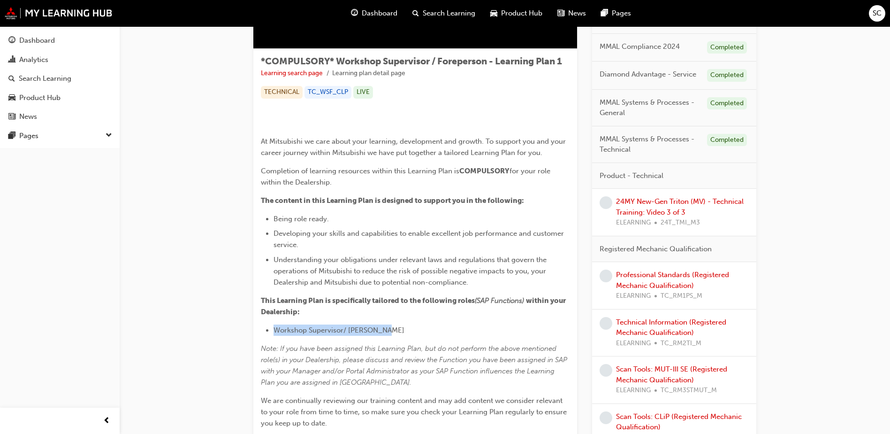
scroll to position [0, 0]
